Goal: Check status: Check status

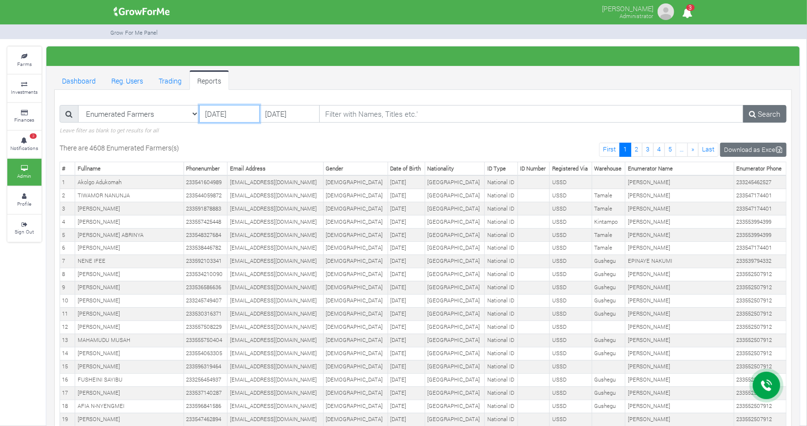
click at [227, 117] on input "[DATE]" at bounding box center [229, 114] width 61 height 18
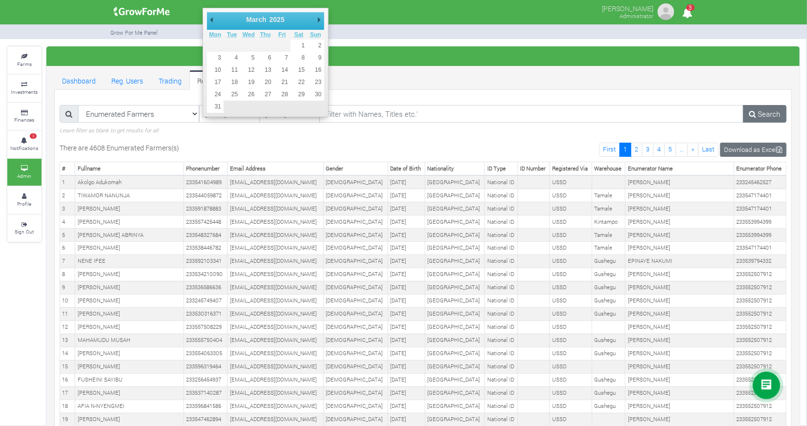
click at [260, 18] on select "January February March April May June July August September October November De…" at bounding box center [267, 20] width 44 height 10
type input "[DATE]"
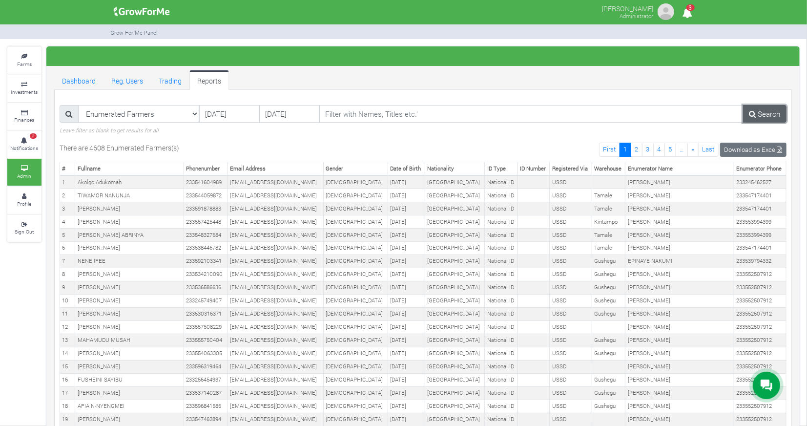
click at [775, 114] on link "Search" at bounding box center [764, 114] width 43 height 18
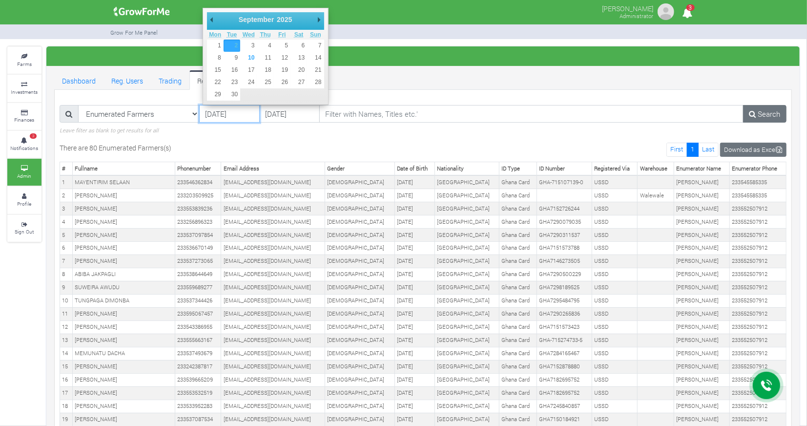
click at [222, 111] on input "[DATE]" at bounding box center [229, 114] width 61 height 18
type input "[DATE]"
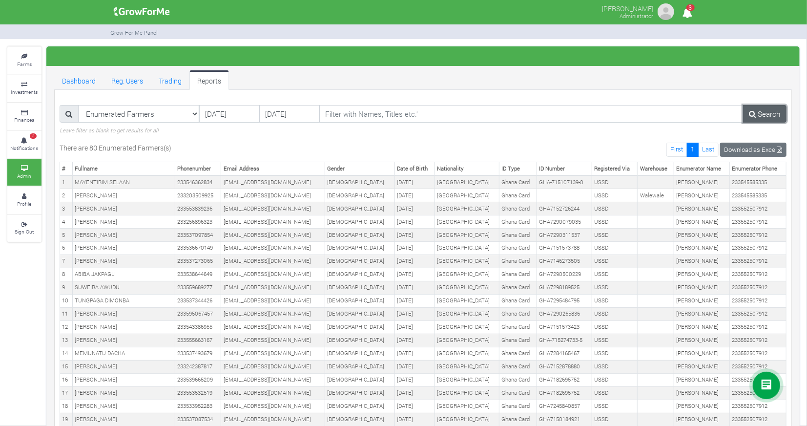
click at [769, 110] on link "Search" at bounding box center [764, 114] width 43 height 18
